Goal: Transaction & Acquisition: Purchase product/service

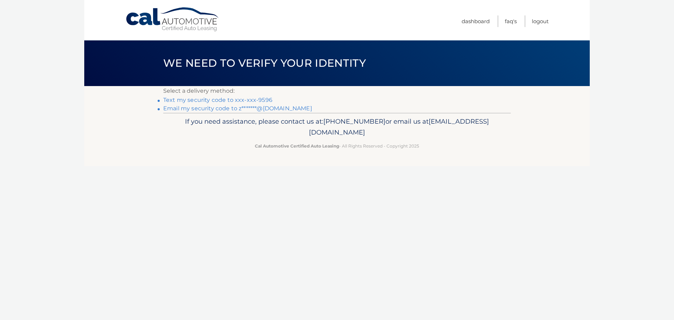
click at [262, 98] on link "Text my security code to xxx-xxx-9596" at bounding box center [217, 99] width 109 height 7
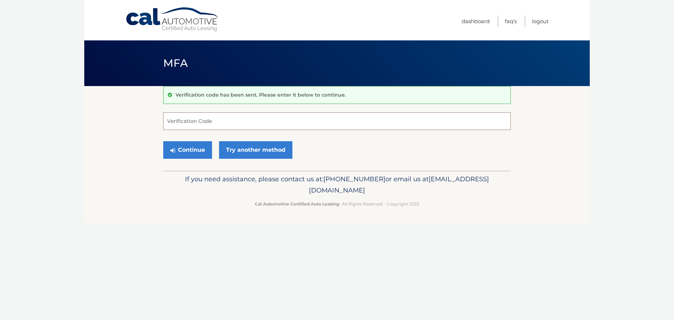
click at [213, 127] on input "Verification Code" at bounding box center [336, 121] width 347 height 18
click at [221, 121] on input "Verification Code" at bounding box center [336, 121] width 347 height 18
type input "394732"
click at [163, 141] on button "Continue" at bounding box center [187, 150] width 49 height 18
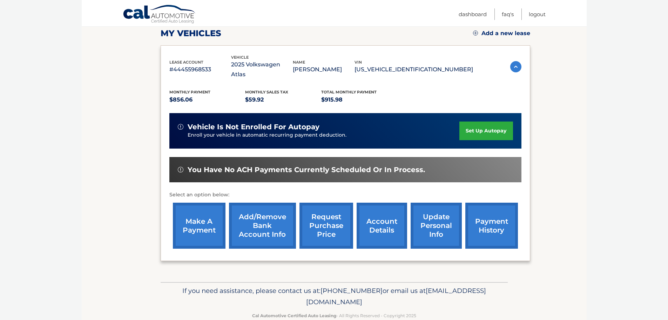
scroll to position [106, 0]
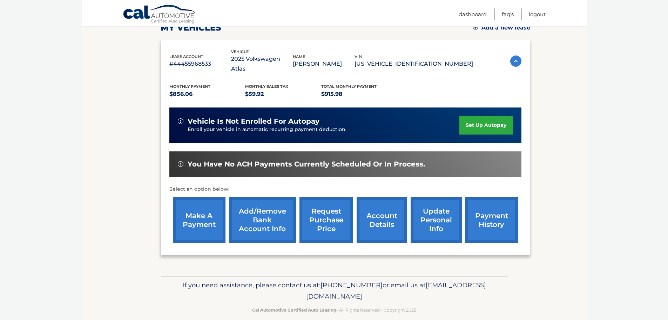
click at [228, 201] on div "make a payment Add/Remove bank account info request purchase price account deta…" at bounding box center [345, 219] width 352 height 53
click at [210, 205] on link "make a payment" at bounding box center [199, 220] width 53 height 46
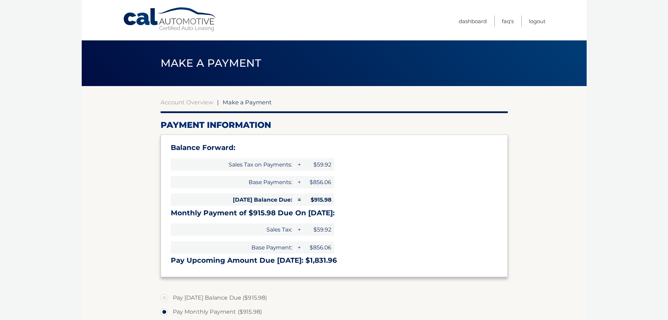
select select "MDc2NTMxZDItZmQ2NC00Y2JmLWJhOTAtYmNlZjZjZmIwODE2"
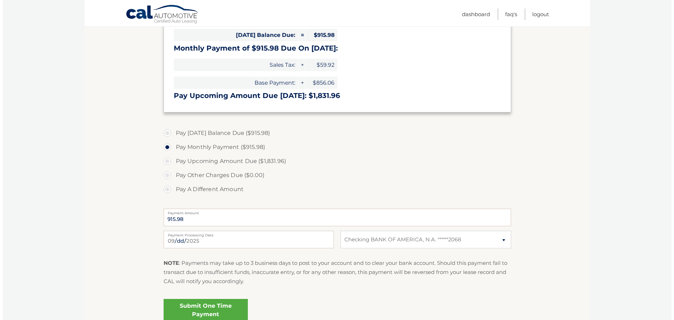
scroll to position [175, 0]
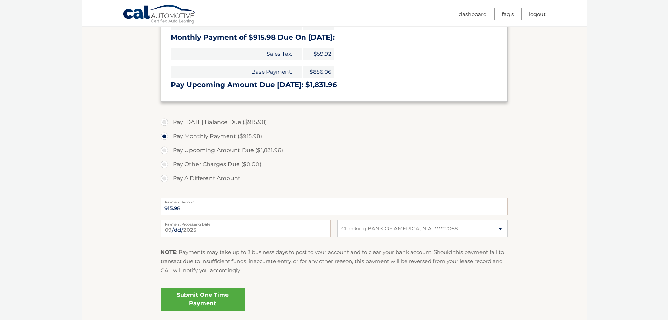
click at [216, 298] on link "Submit One Time Payment" at bounding box center [203, 299] width 84 height 22
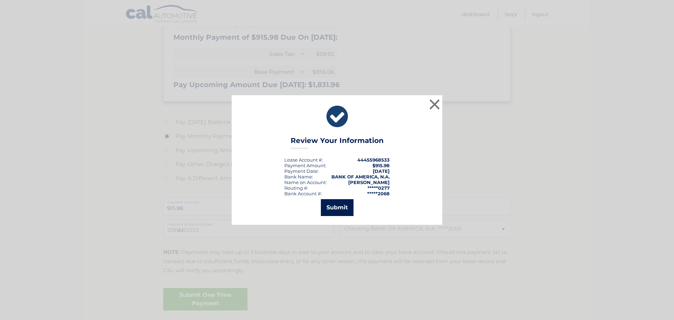
click at [335, 208] on button "Submit" at bounding box center [337, 207] width 33 height 17
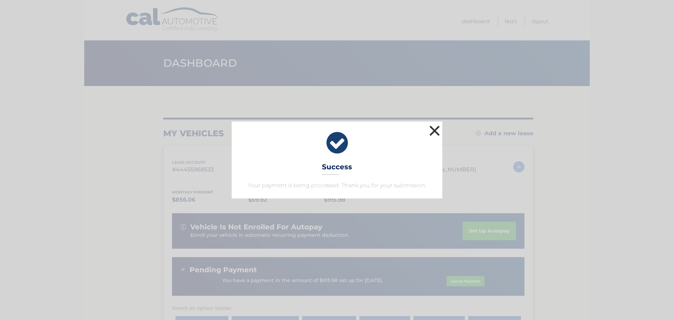
click at [432, 132] on button "×" at bounding box center [434, 130] width 14 height 14
